Goal: Find specific page/section: Find specific page/section

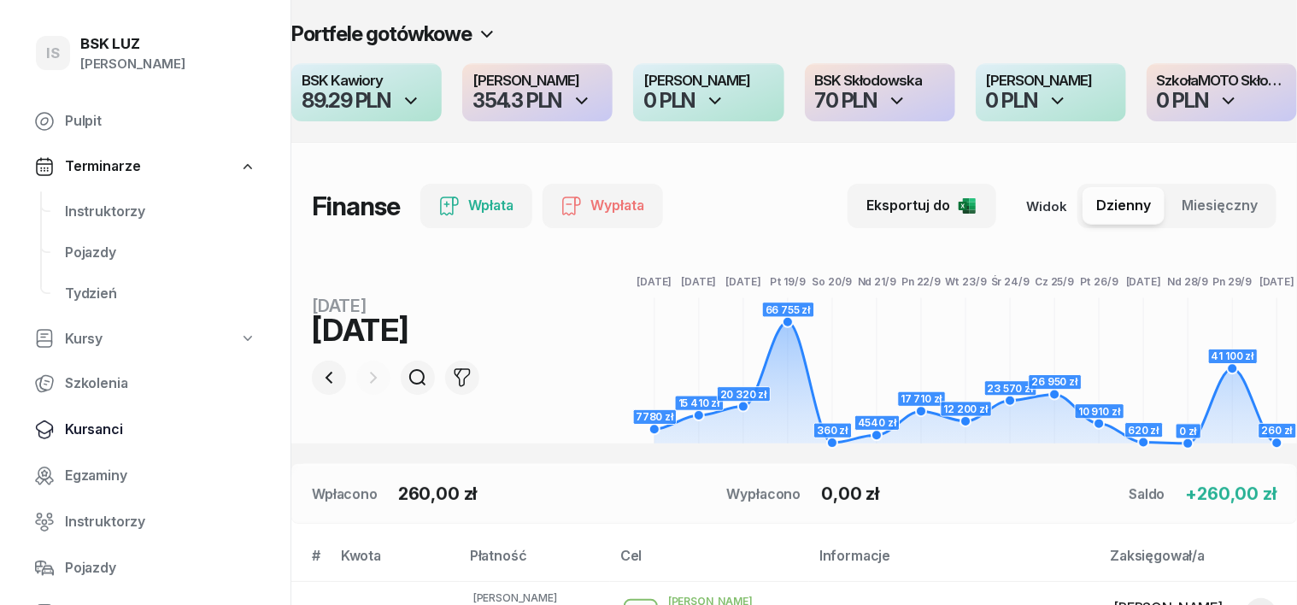
click at [113, 430] on span "Kursanci" at bounding box center [160, 430] width 191 height 22
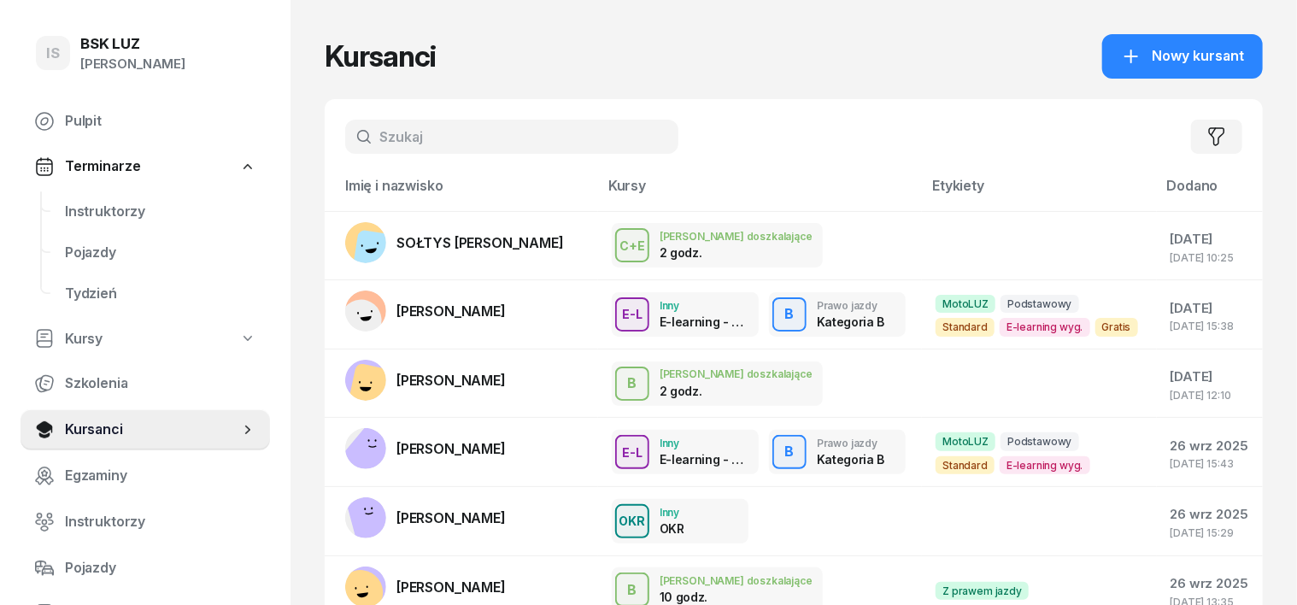
click at [345, 132] on input "text" at bounding box center [511, 137] width 333 height 34
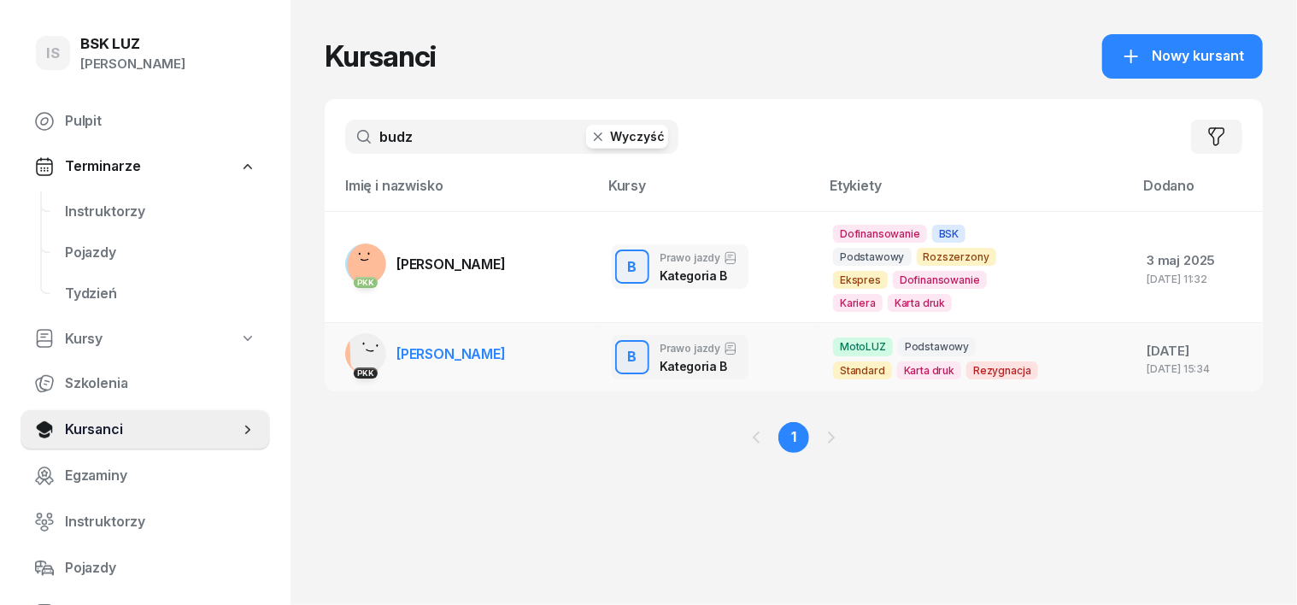
type input "budz"
click at [350, 353] on rect at bounding box center [373, 347] width 47 height 47
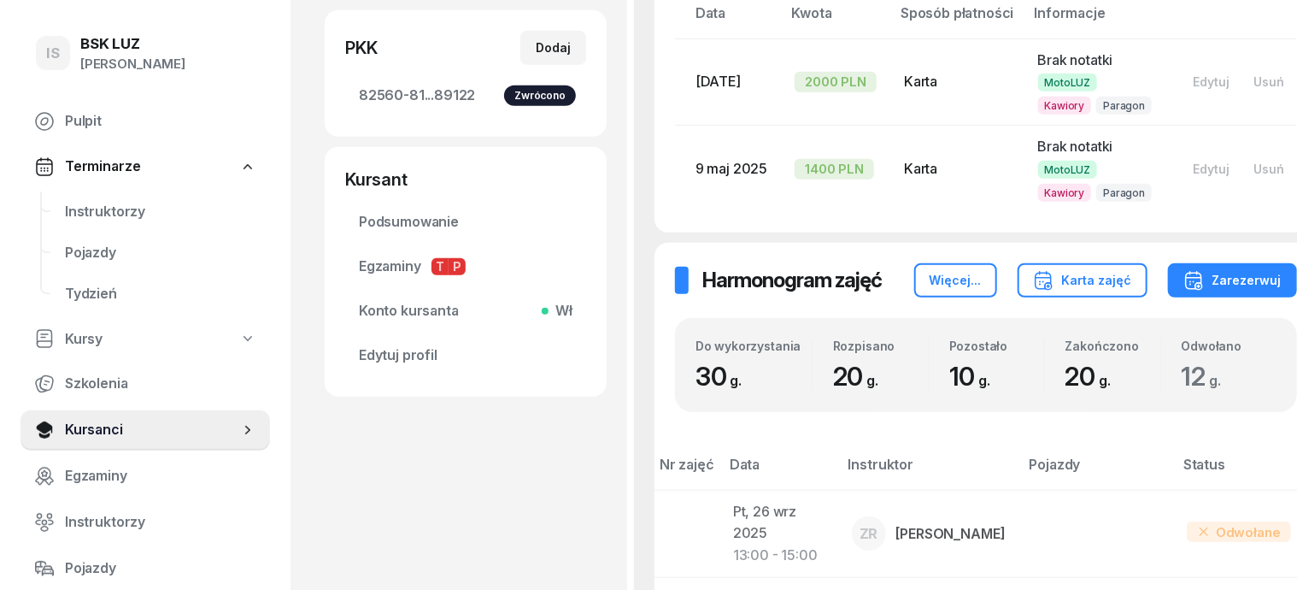
scroll to position [427, 0]
